Goal: Information Seeking & Learning: Learn about a topic

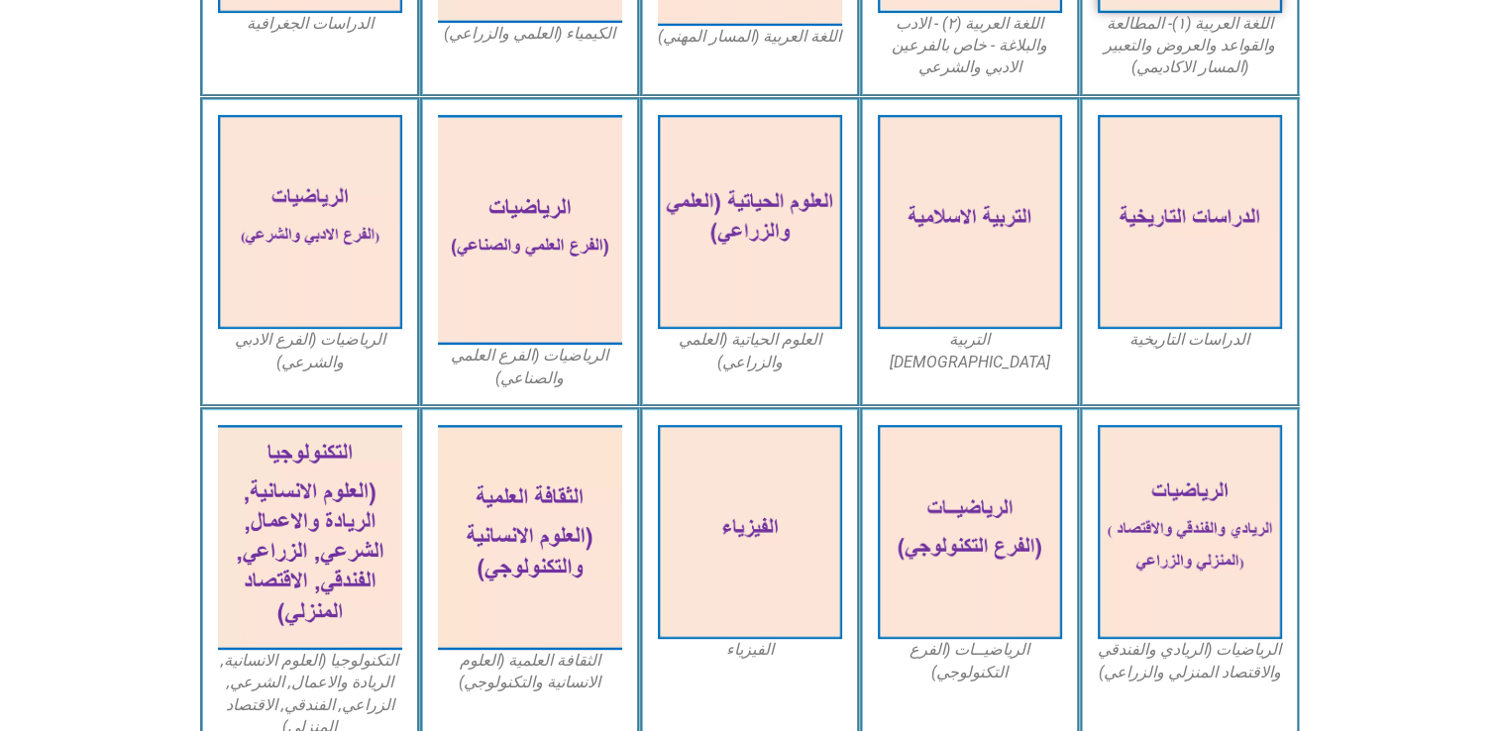
scroll to position [832, 0]
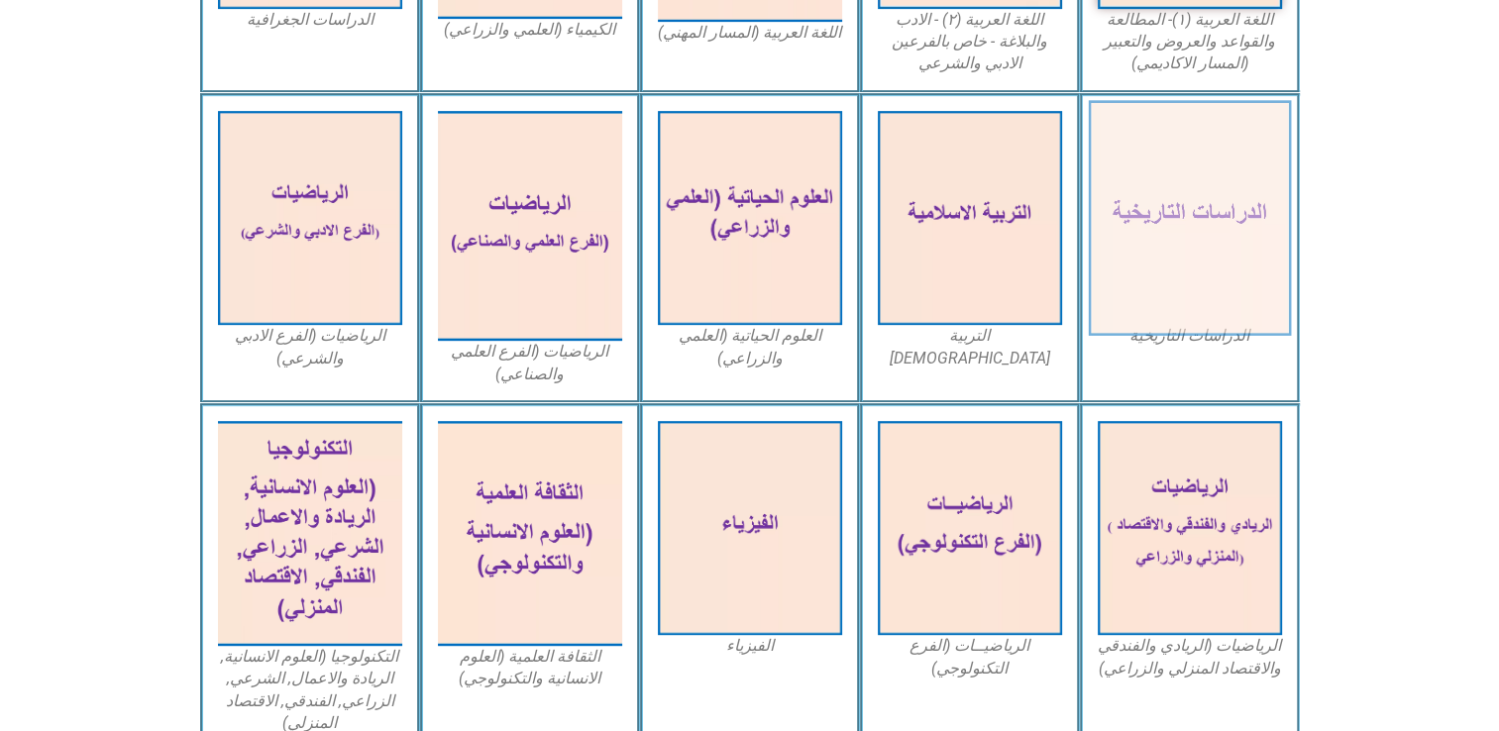
click at [1247, 228] on img at bounding box center [1189, 218] width 203 height 236
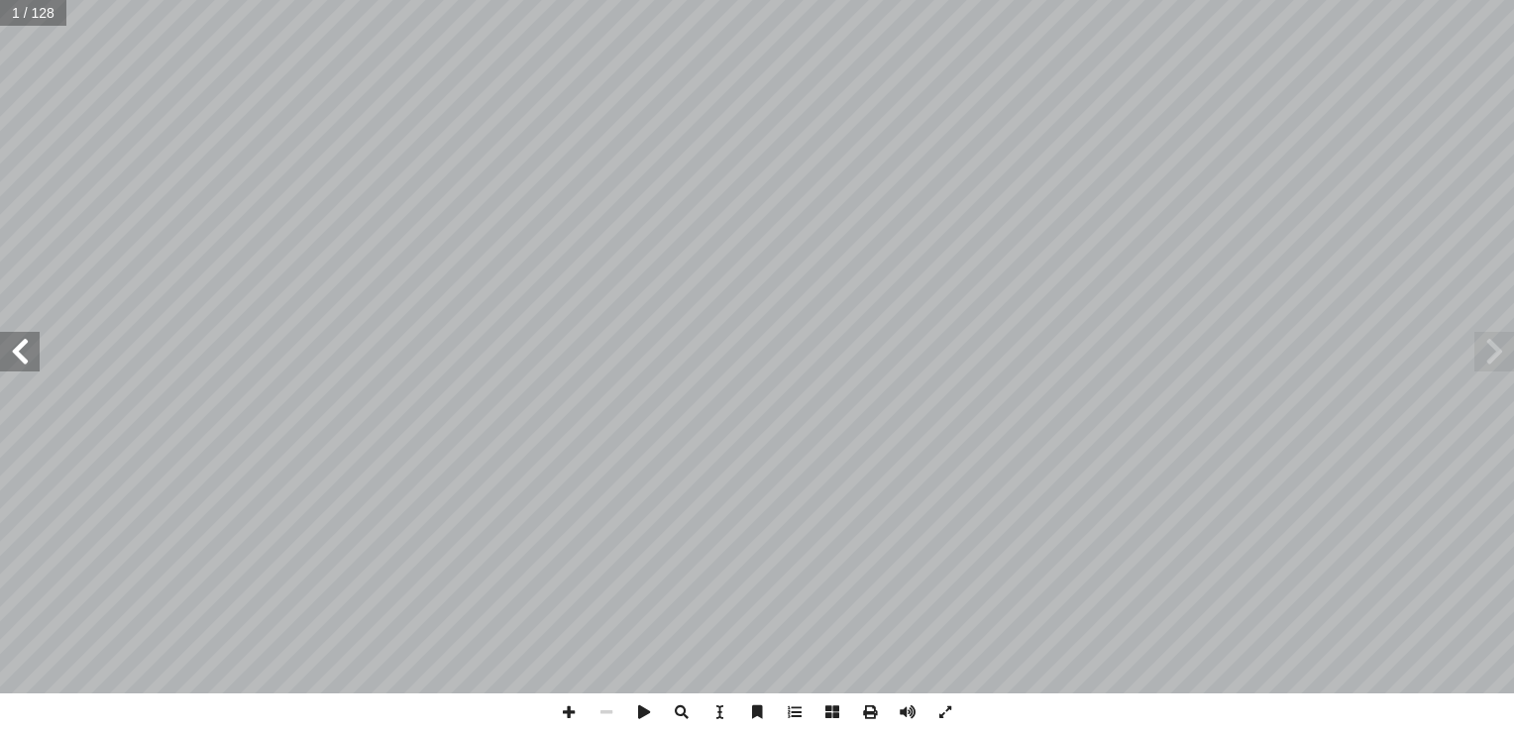
click at [13, 357] on span at bounding box center [20, 352] width 40 height 40
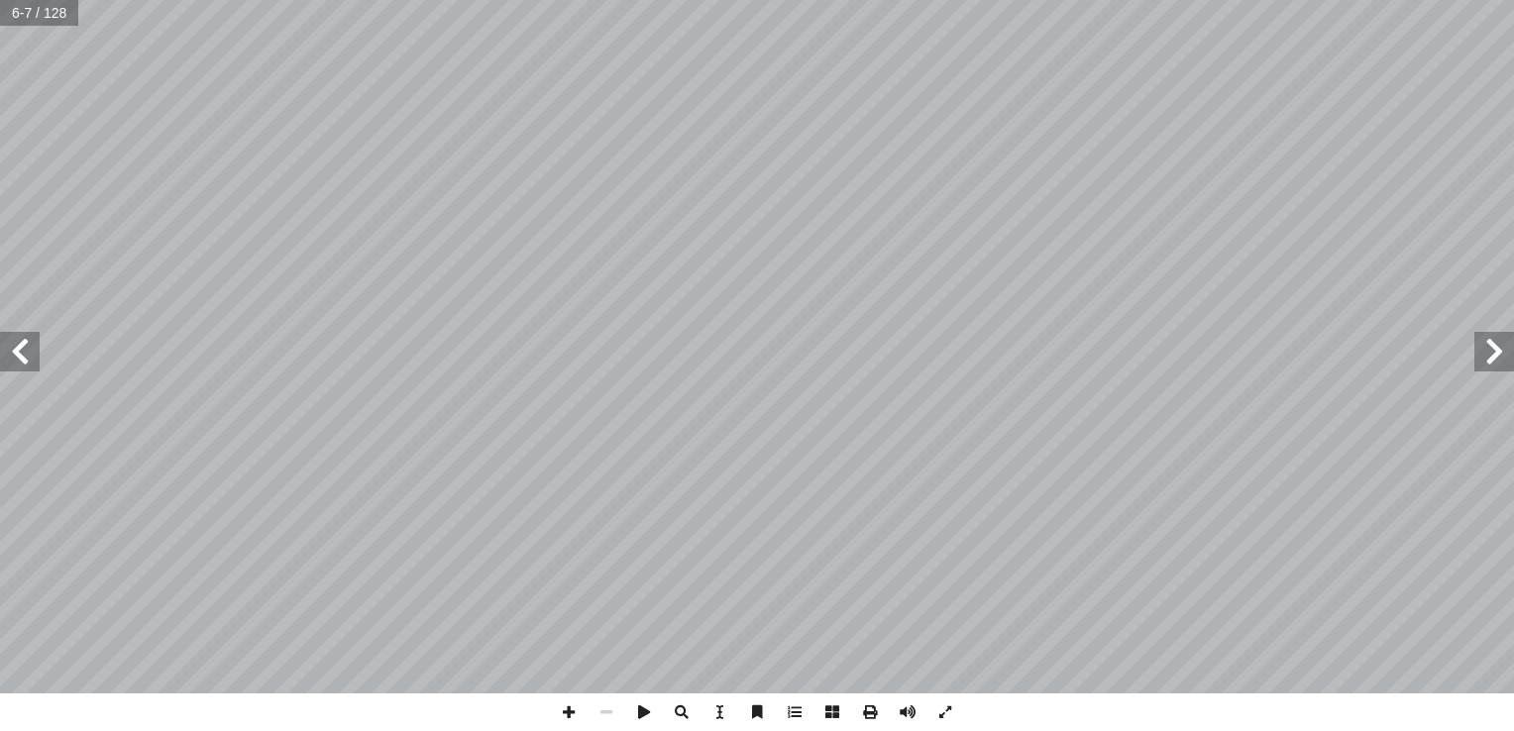
click at [13, 357] on span at bounding box center [20, 352] width 40 height 40
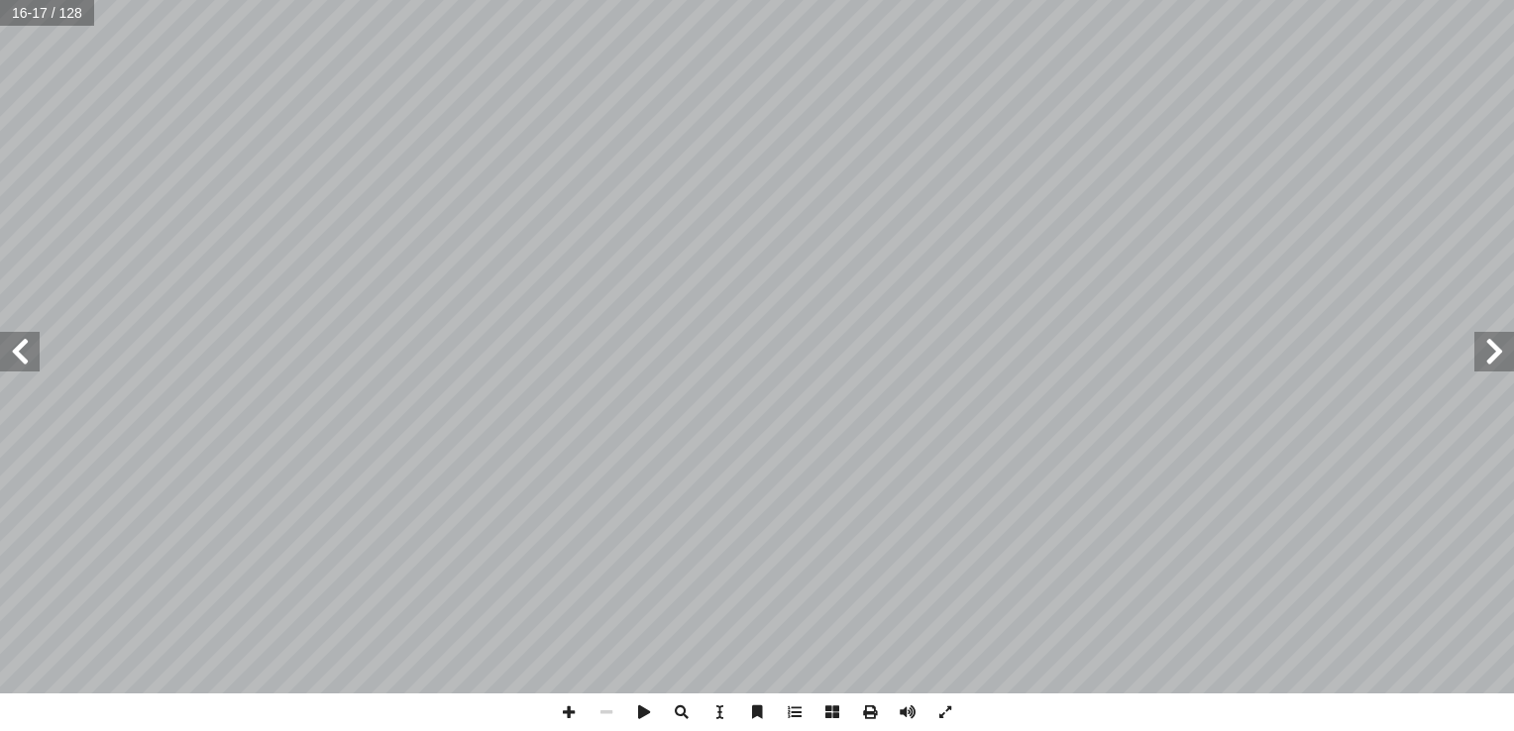
click at [13, 357] on span at bounding box center [20, 352] width 40 height 40
click at [34, 352] on span at bounding box center [20, 352] width 40 height 40
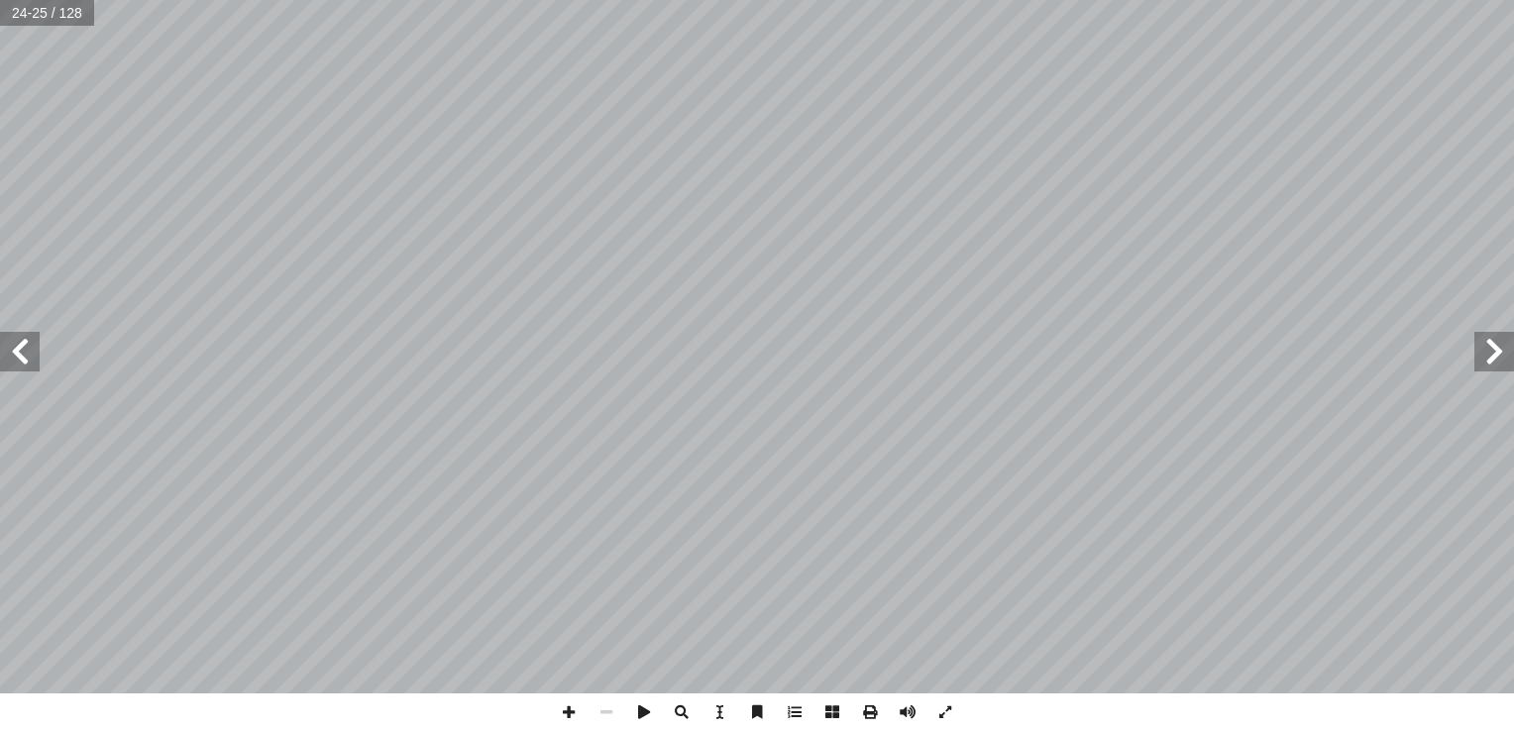
click at [34, 352] on span at bounding box center [20, 352] width 40 height 40
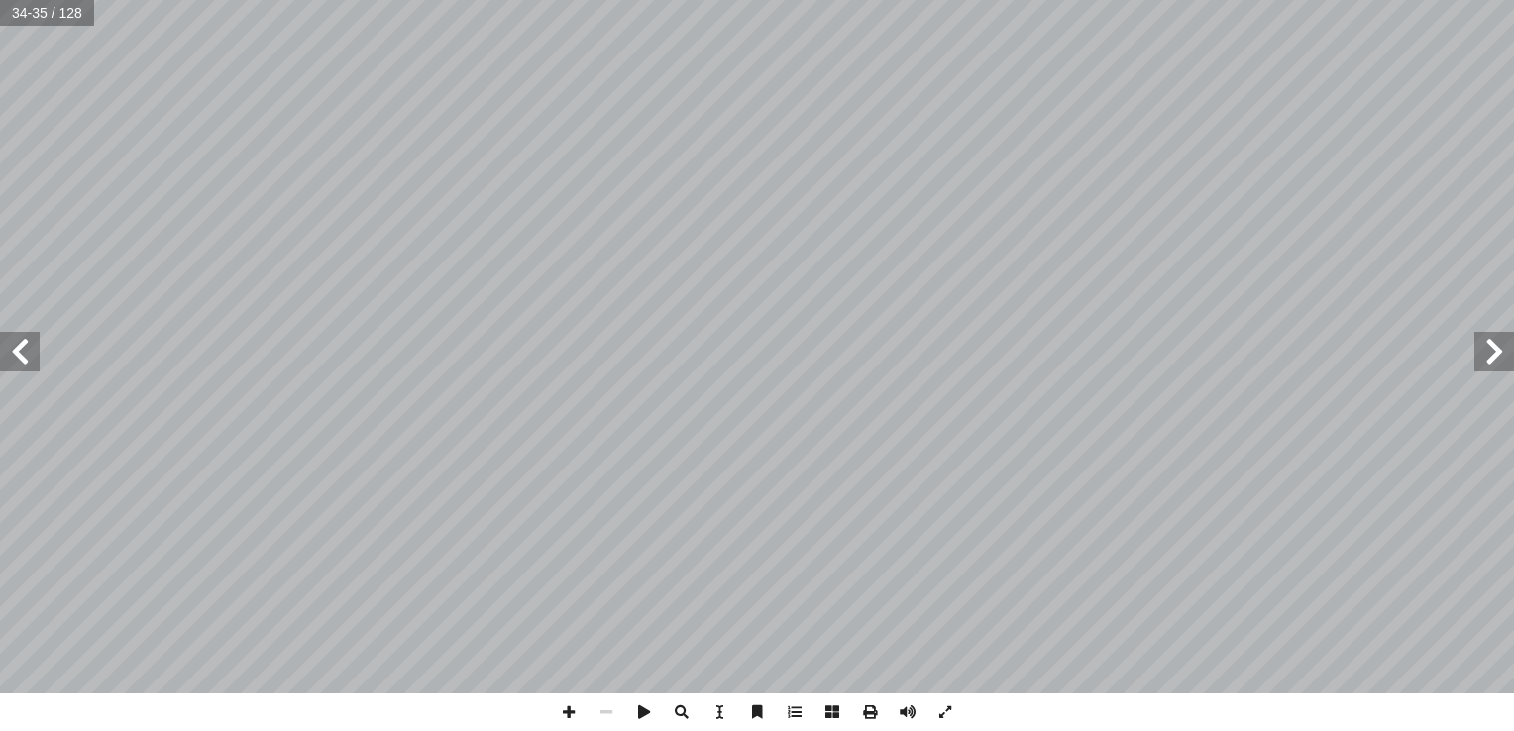
click at [34, 352] on span at bounding box center [20, 352] width 40 height 40
click at [568, 705] on span at bounding box center [569, 713] width 38 height 38
click at [569, 700] on span at bounding box center [569, 713] width 38 height 38
click at [576, 704] on span at bounding box center [569, 713] width 38 height 38
click at [599, 712] on span at bounding box center [607, 713] width 38 height 38
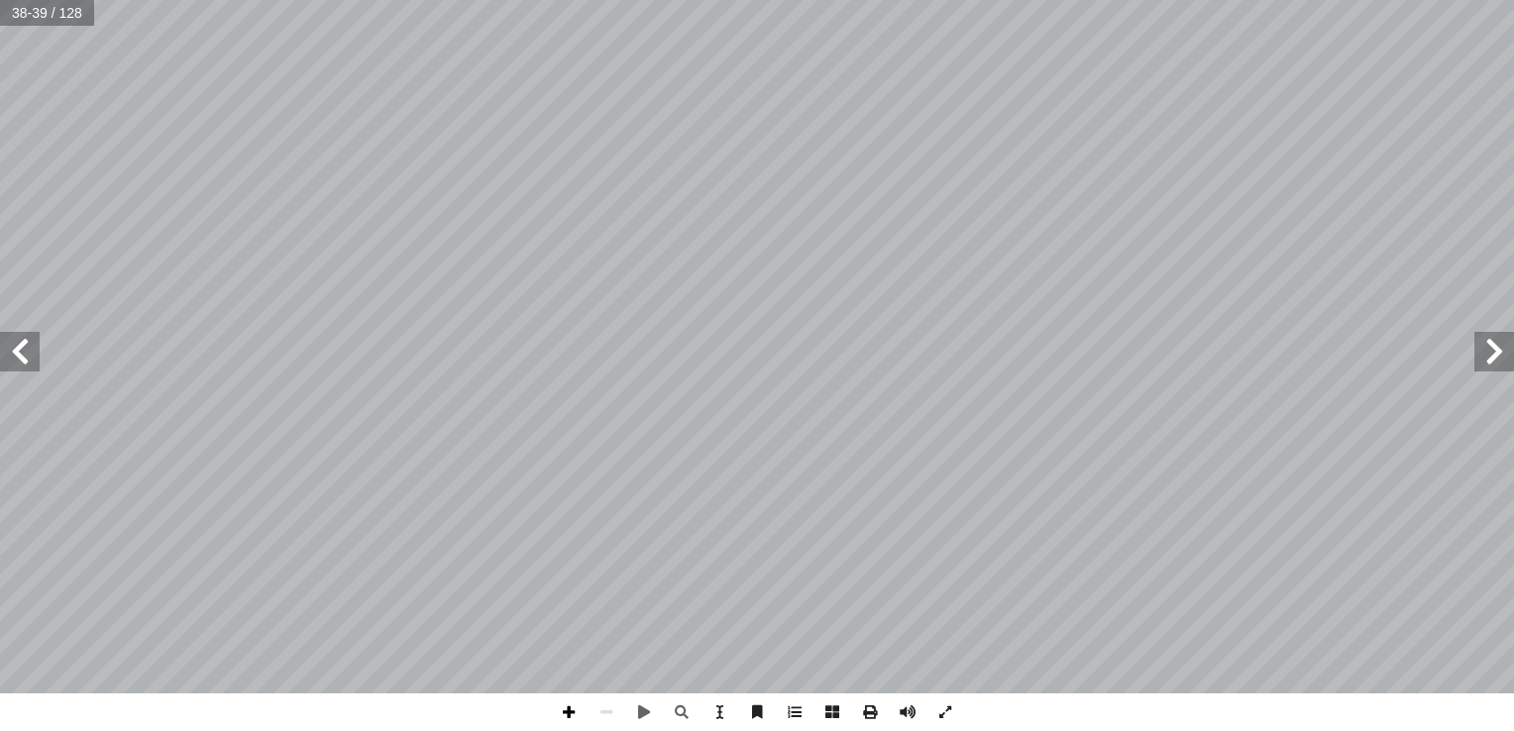
click at [572, 718] on span at bounding box center [569, 713] width 38 height 38
click at [655, 714] on div "٣٤ انية: ّ ة الث ّ مفهوم الحرب العالمي نجيب: ّ نشاط )١(: ن��حظ الجدول، والخريطة…" at bounding box center [757, 365] width 1514 height 731
click at [655, 714] on span at bounding box center [644, 713] width 38 height 38
click at [0, 0] on span at bounding box center [0, 0] width 0 height 0
click at [36, 371] on span at bounding box center [20, 352] width 40 height 40
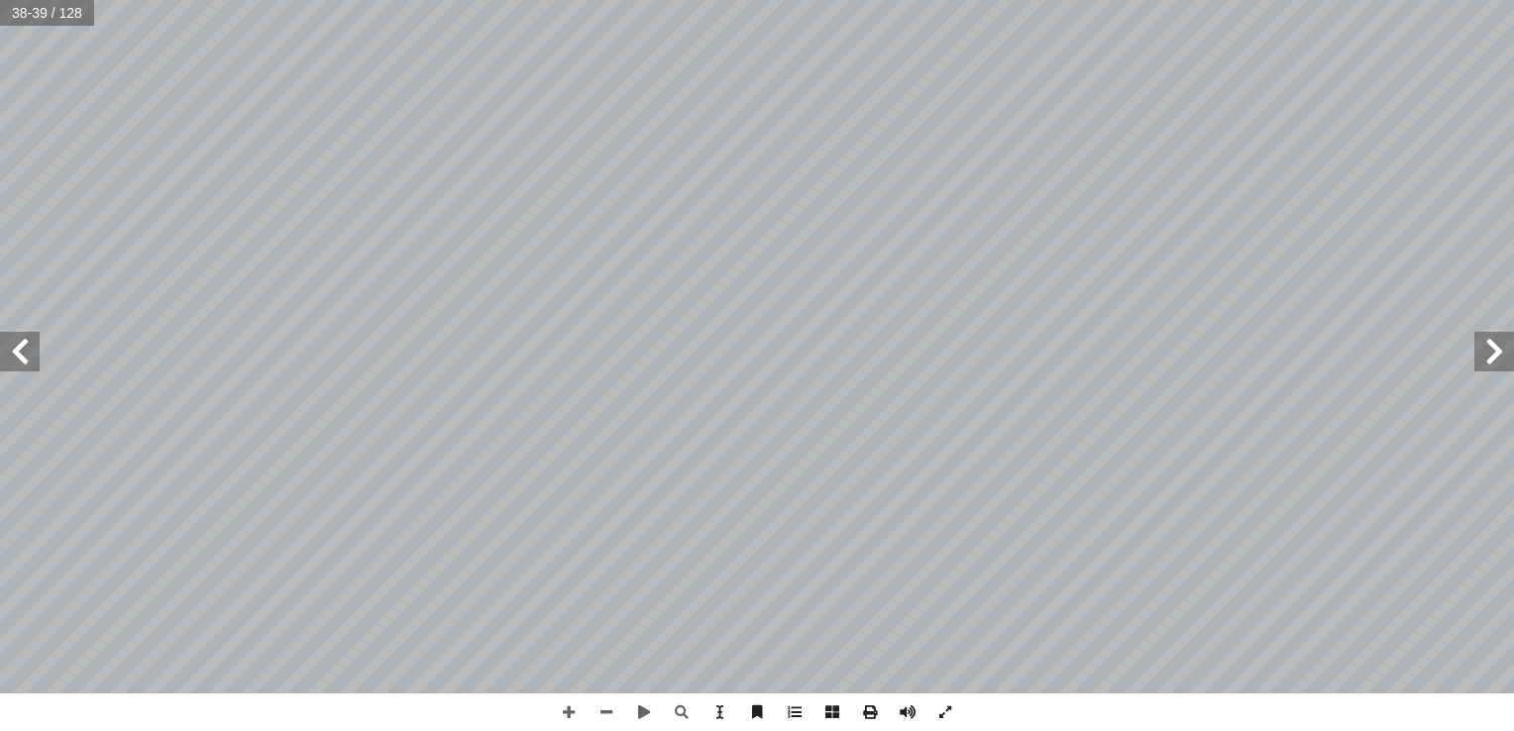
click at [38, 342] on span at bounding box center [20, 352] width 40 height 40
click at [604, 713] on span at bounding box center [607, 713] width 38 height 38
click at [571, 713] on span at bounding box center [569, 713] width 38 height 38
click at [569, 709] on span at bounding box center [569, 713] width 38 height 38
click at [603, 712] on span at bounding box center [607, 713] width 38 height 38
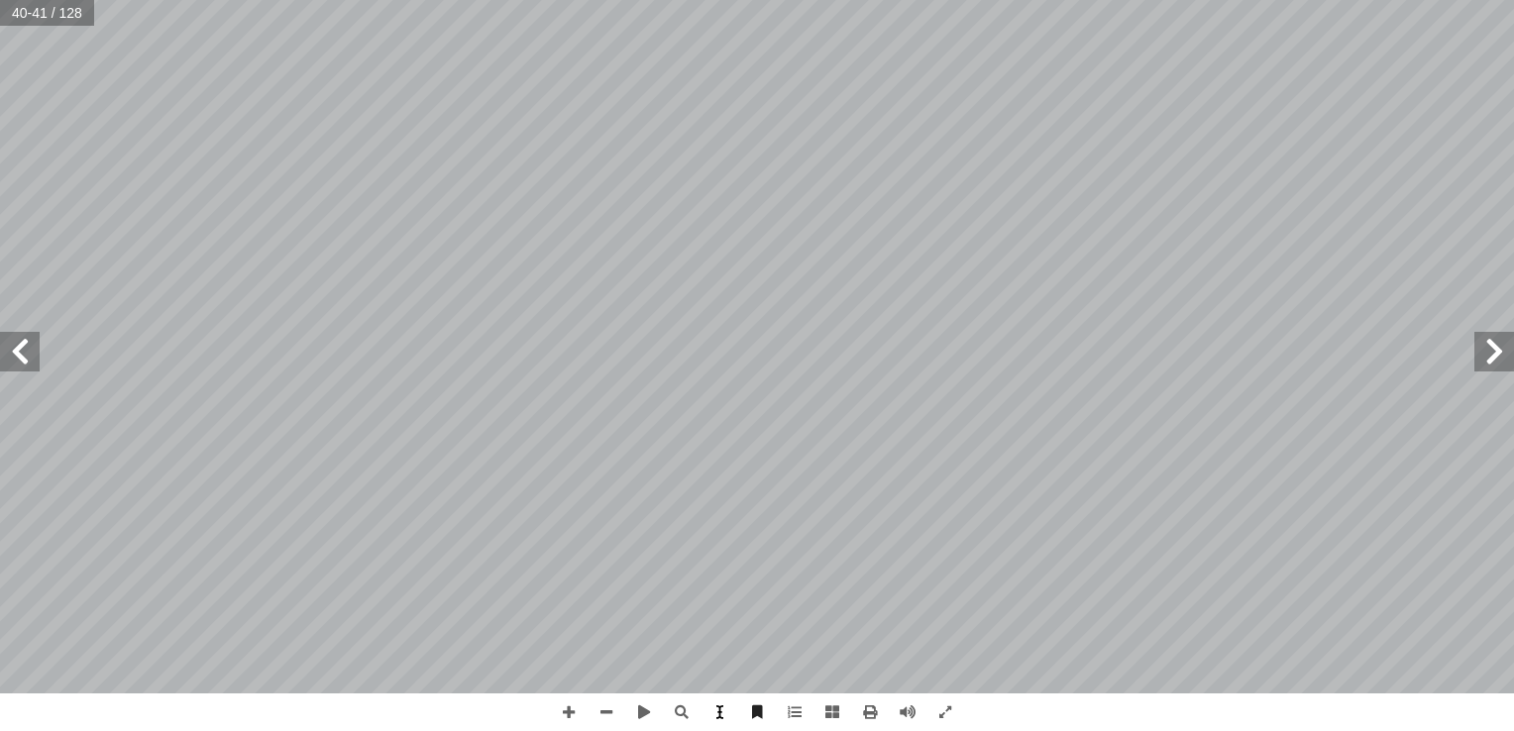
click at [759, 713] on div "٣٦ انية: ّ ة الث ّ مراحل الحرب العالمي نجيب: ّ ، ونستنتج، ثم ّ مني ّ نشاط )٣(: …" at bounding box center [757, 365] width 1514 height 731
click at [578, 712] on span at bounding box center [569, 713] width 38 height 38
click at [1496, 351] on span at bounding box center [1495, 352] width 40 height 40
click at [34, 357] on span at bounding box center [20, 352] width 40 height 40
click at [601, 712] on span at bounding box center [607, 713] width 38 height 38
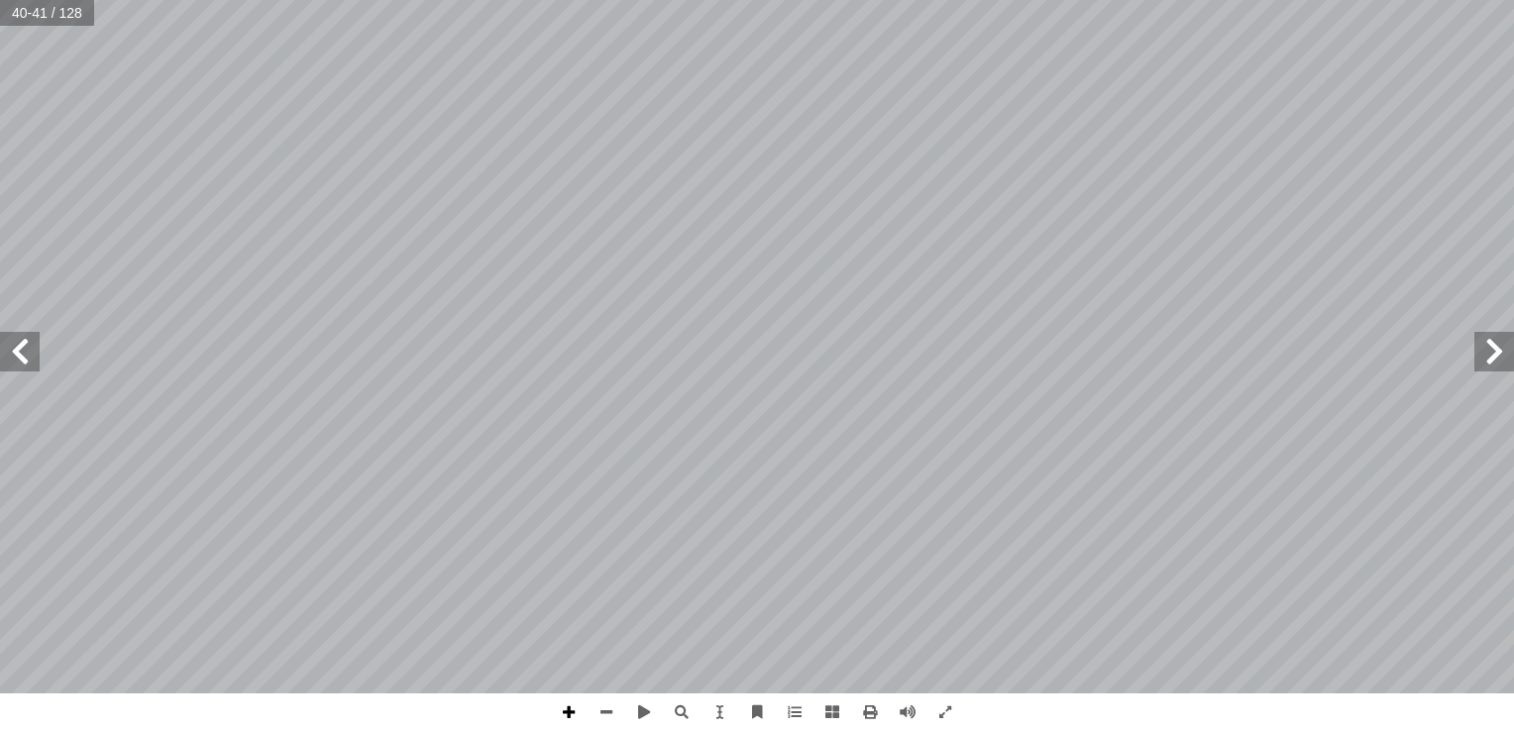
click at [567, 715] on span at bounding box center [569, 713] width 38 height 38
click at [600, 718] on span at bounding box center [607, 713] width 38 height 38
click at [575, 719] on span at bounding box center [569, 713] width 38 height 38
click at [29, 352] on span at bounding box center [20, 352] width 40 height 40
click at [1494, 364] on span at bounding box center [1495, 352] width 40 height 40
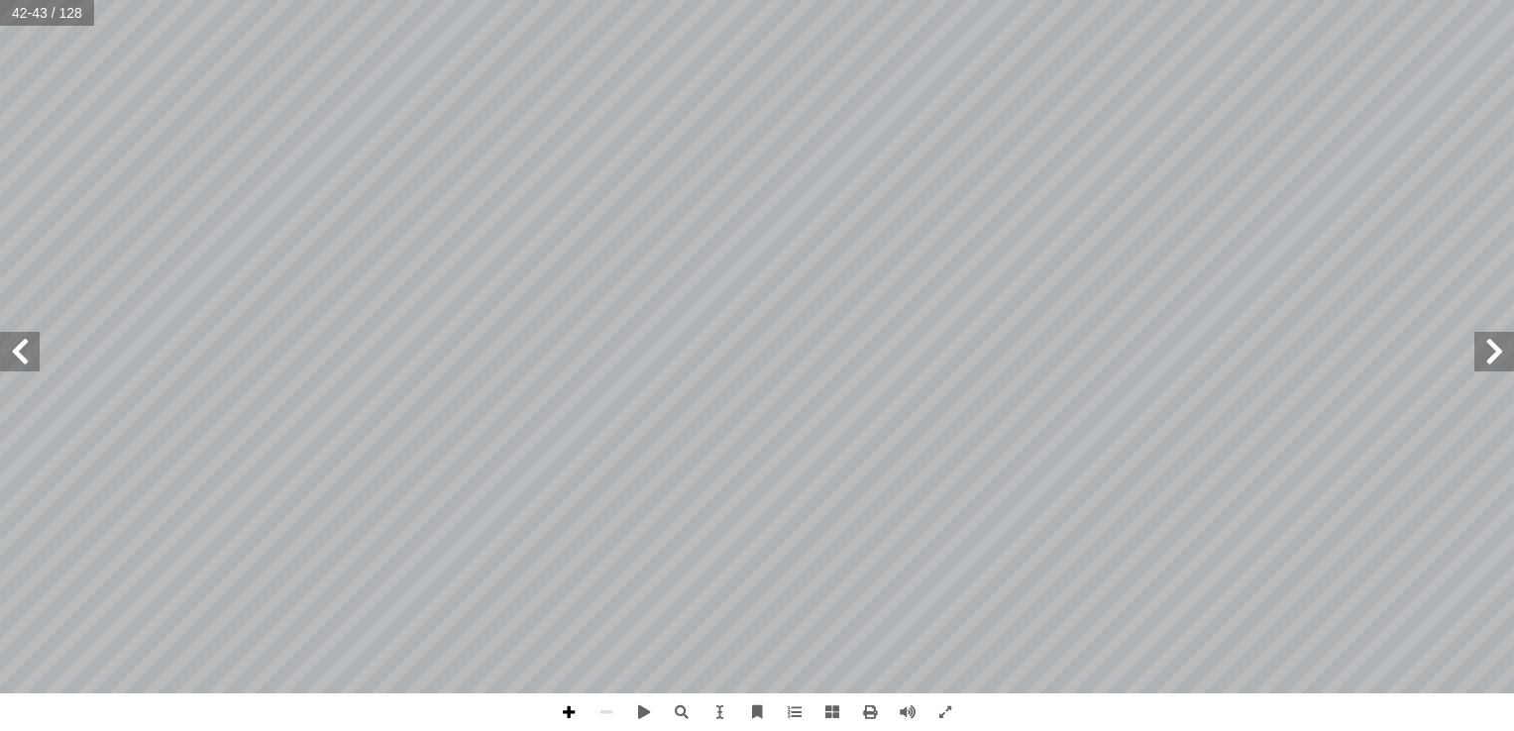
click at [560, 712] on span at bounding box center [569, 713] width 38 height 38
click at [572, 705] on span at bounding box center [569, 713] width 38 height 38
